Goal: Task Accomplishment & Management: Use online tool/utility

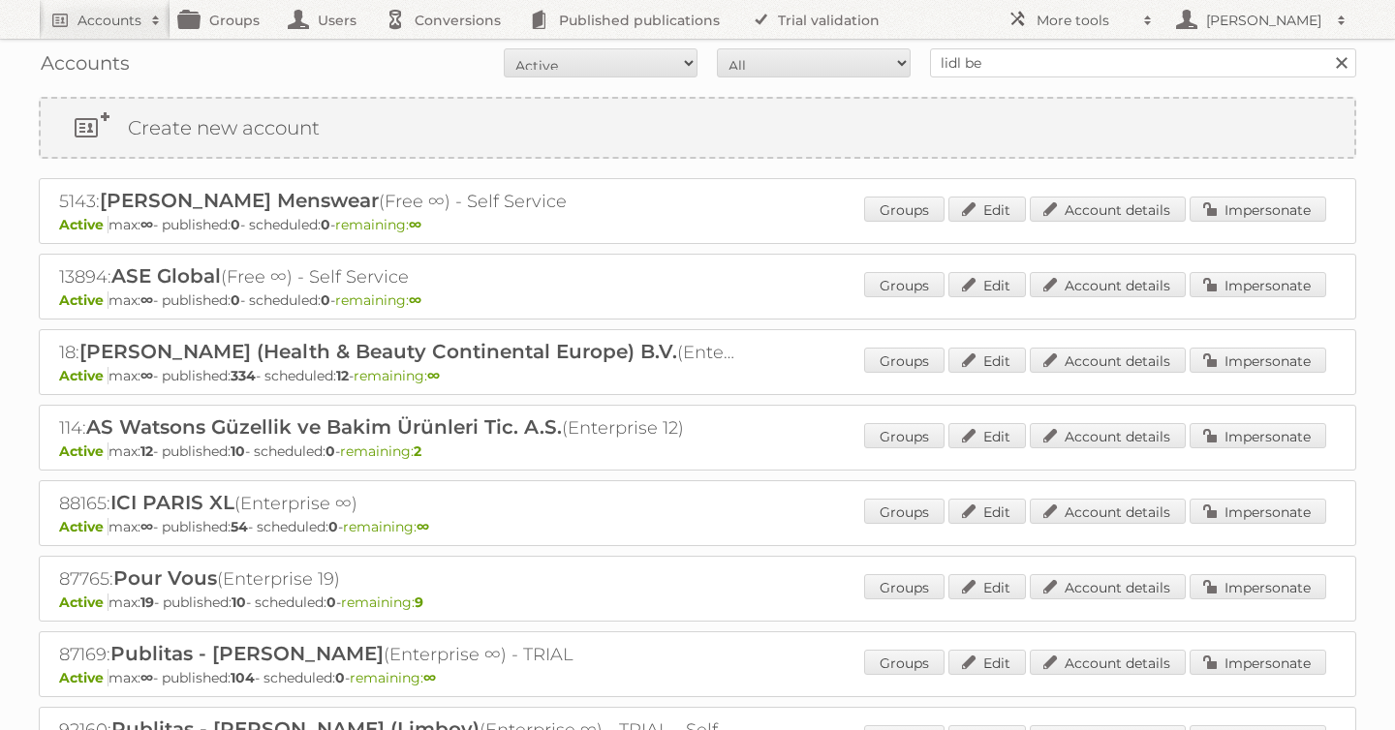
type input "lidl be"
click at [1326, 48] on input "Search" at bounding box center [1340, 62] width 29 height 29
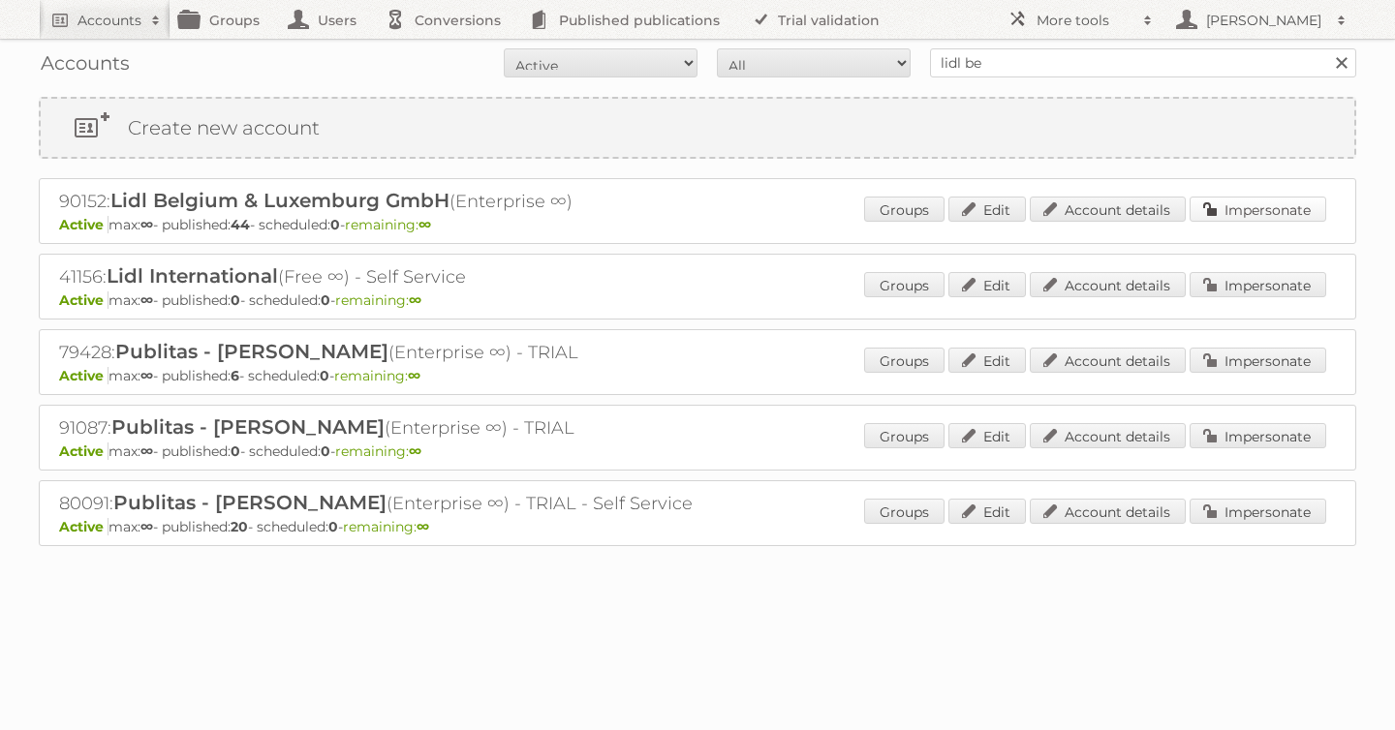
click at [1229, 208] on link "Impersonate" at bounding box center [1258, 209] width 137 height 25
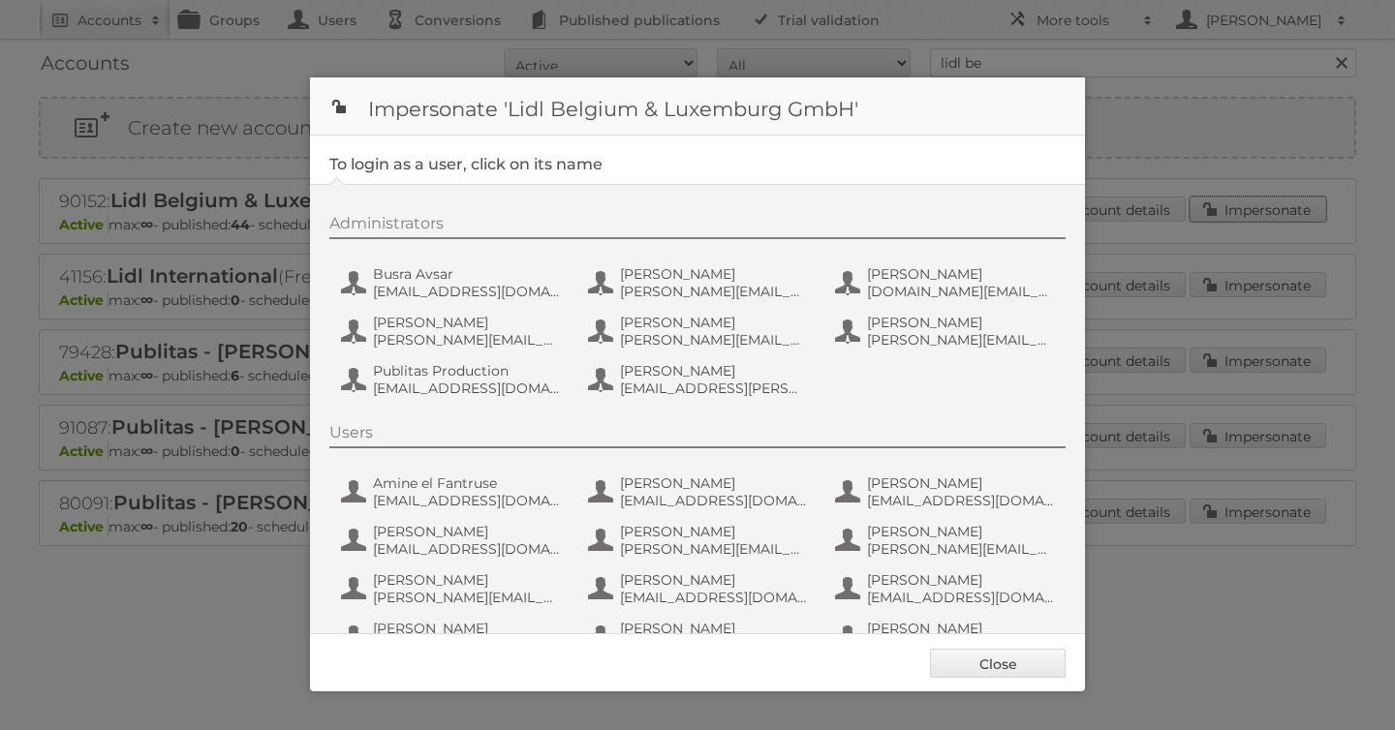
scroll to position [242, 0]
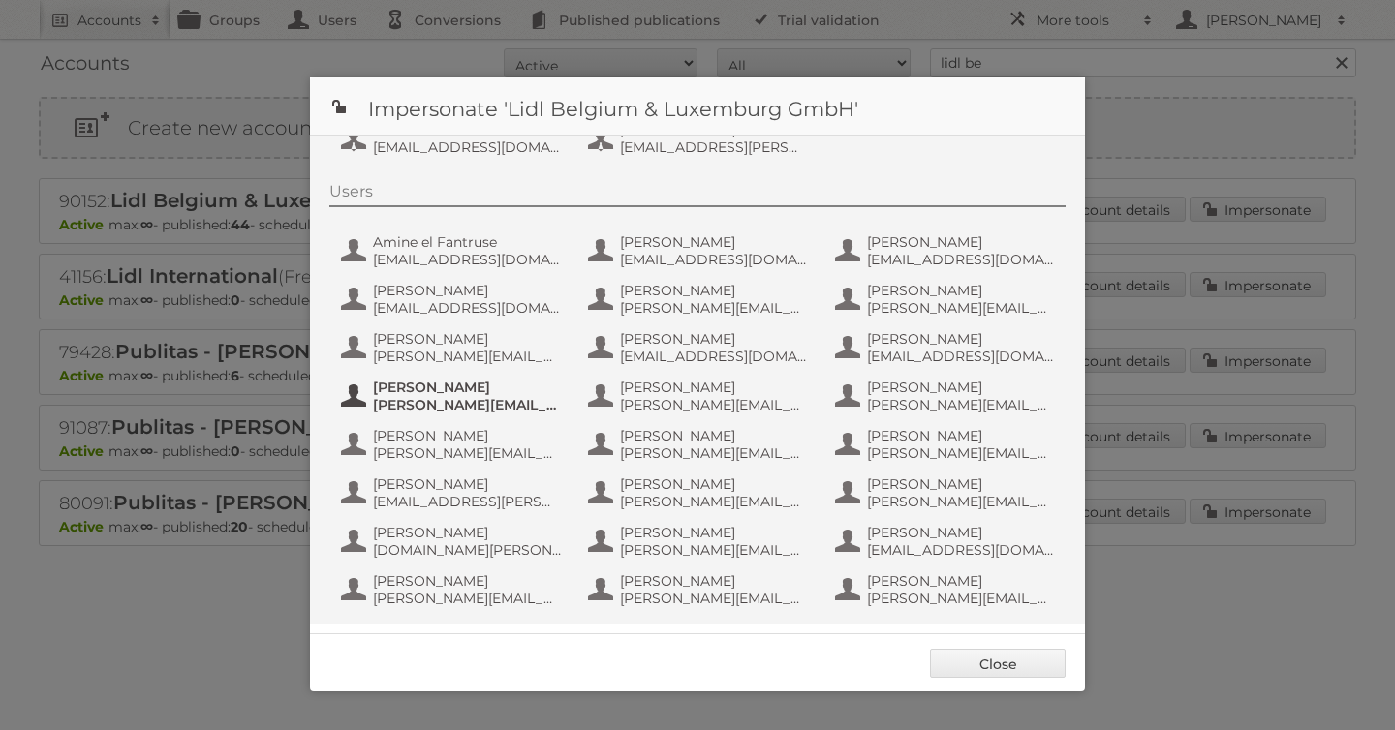
click at [535, 380] on span "Geraldine D'Hondt" at bounding box center [467, 387] width 188 height 17
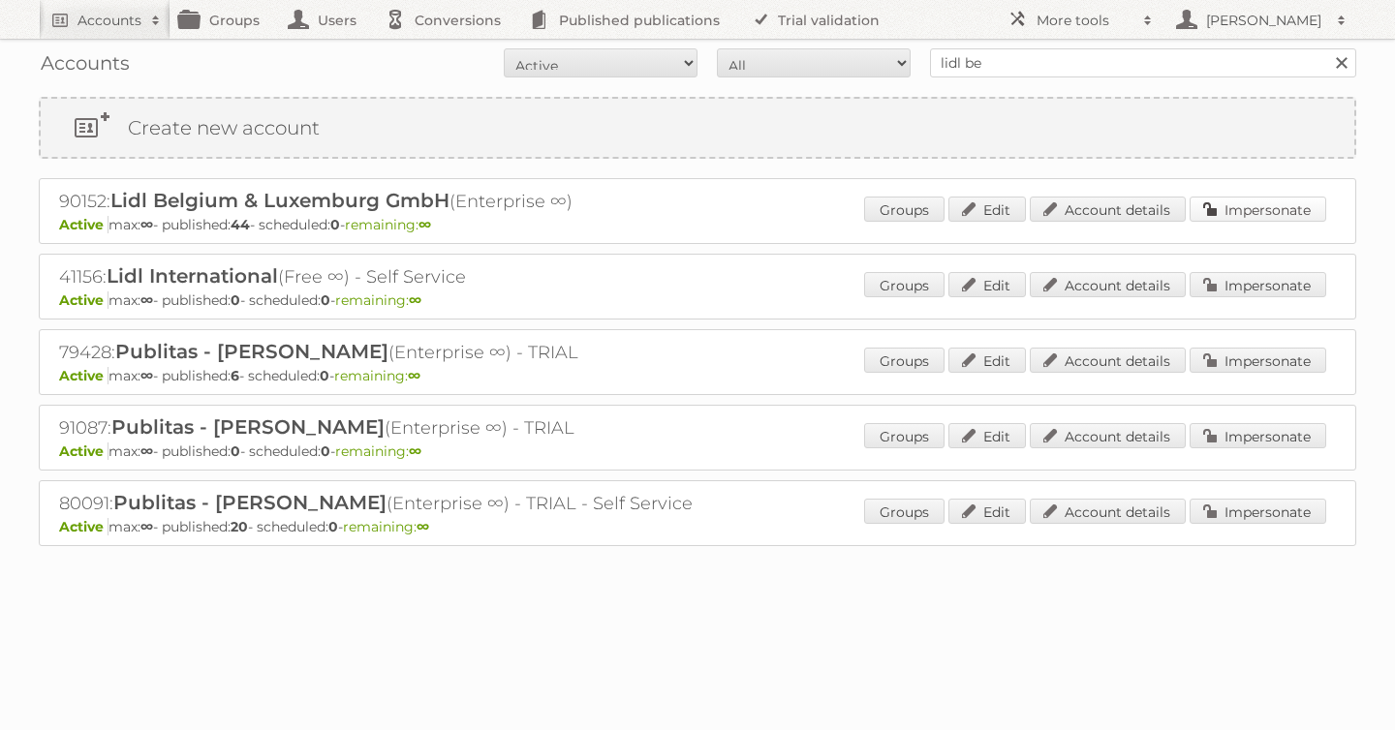
click at [1247, 213] on link "Impersonate" at bounding box center [1258, 209] width 137 height 25
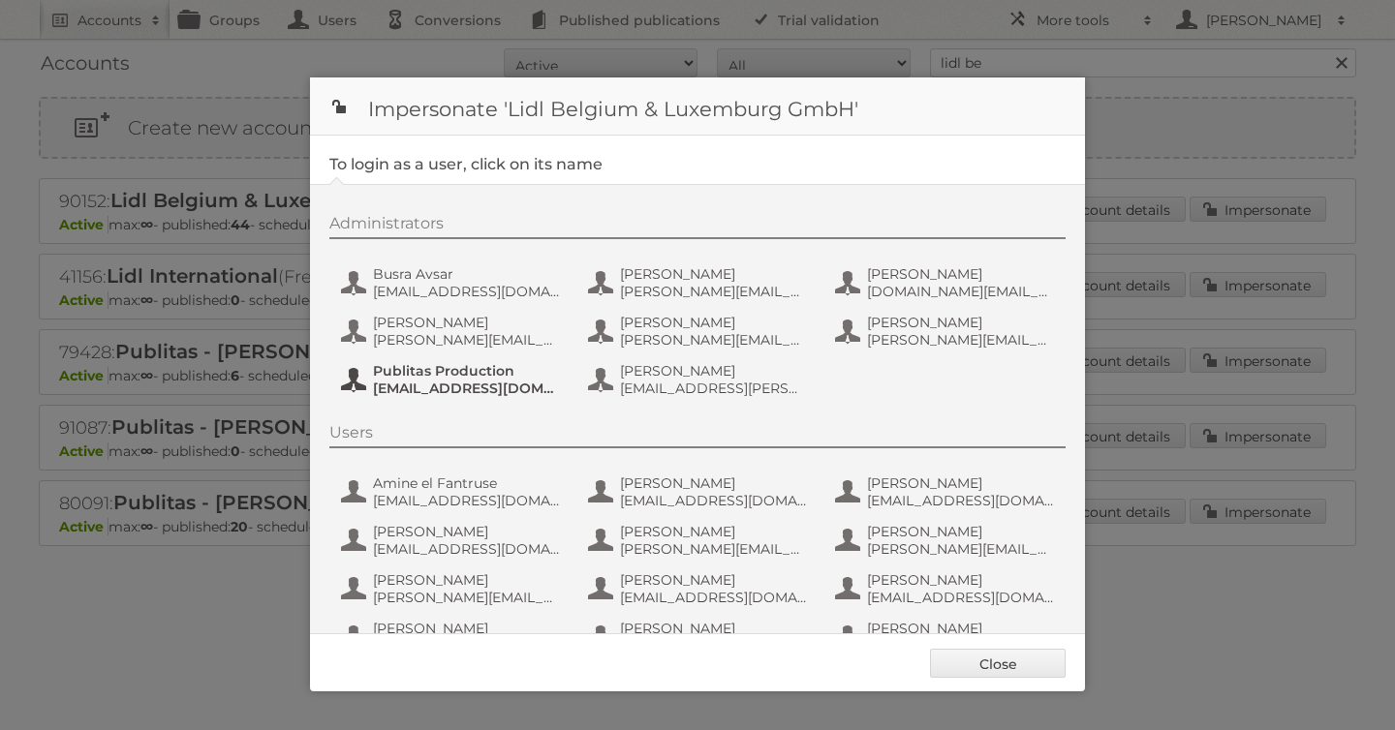
click at [422, 380] on span "fs+LidlBE@publitas.com" at bounding box center [467, 388] width 188 height 17
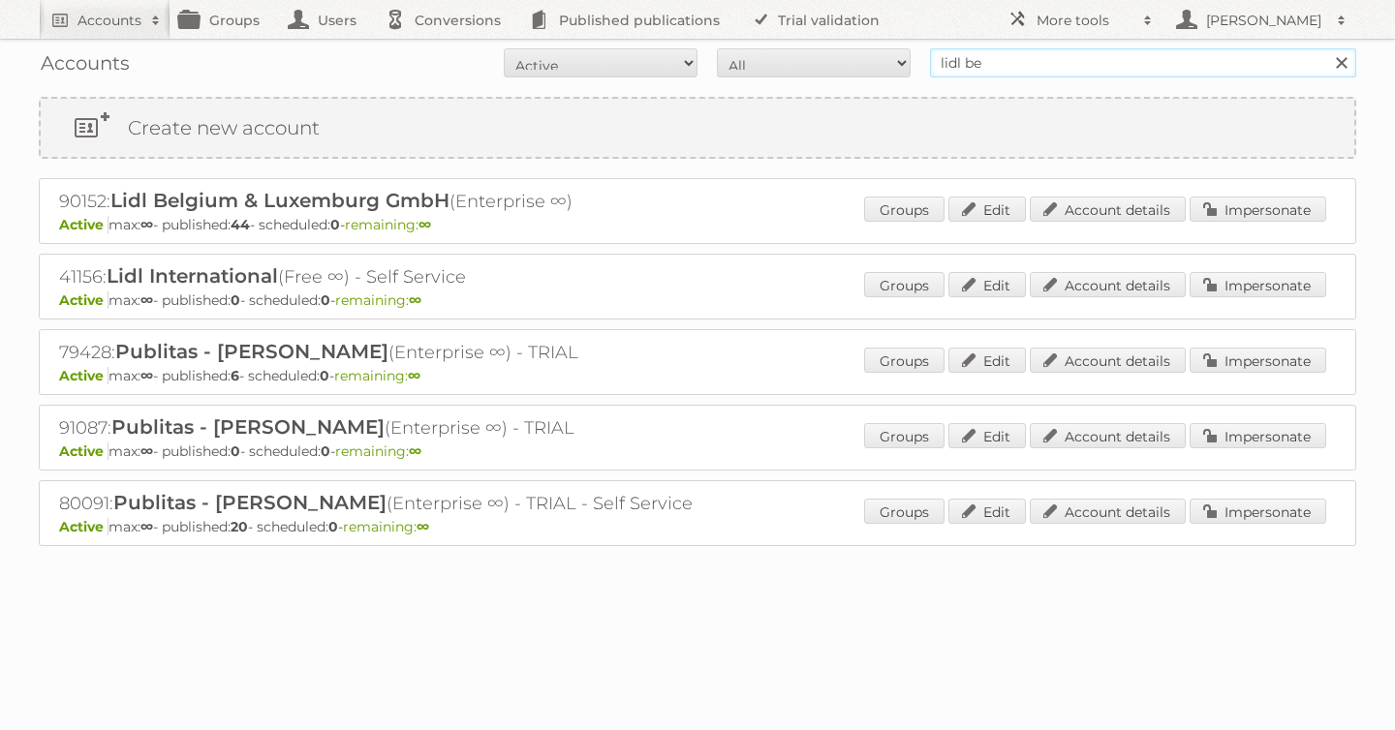
drag, startPoint x: 1013, startPoint y: 72, endPoint x: 810, endPoint y: 62, distance: 203.6
click at [816, 62] on form "All Active Expired Pending All Paid Trials Self service lidl be Search" at bounding box center [697, 62] width 1317 height 29
type input "albert heijn"
click at [1326, 48] on input "Search" at bounding box center [1340, 62] width 29 height 29
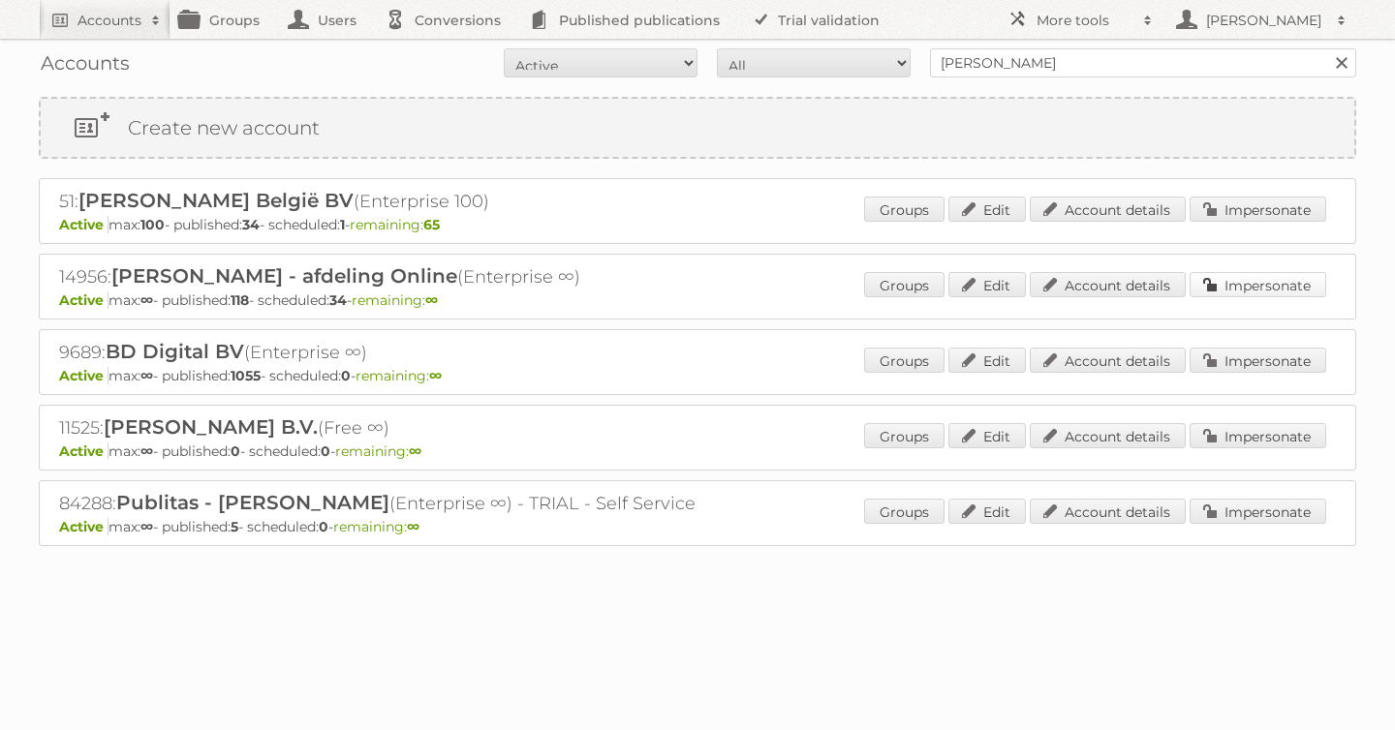
click at [1237, 276] on link "Impersonate" at bounding box center [1258, 284] width 137 height 25
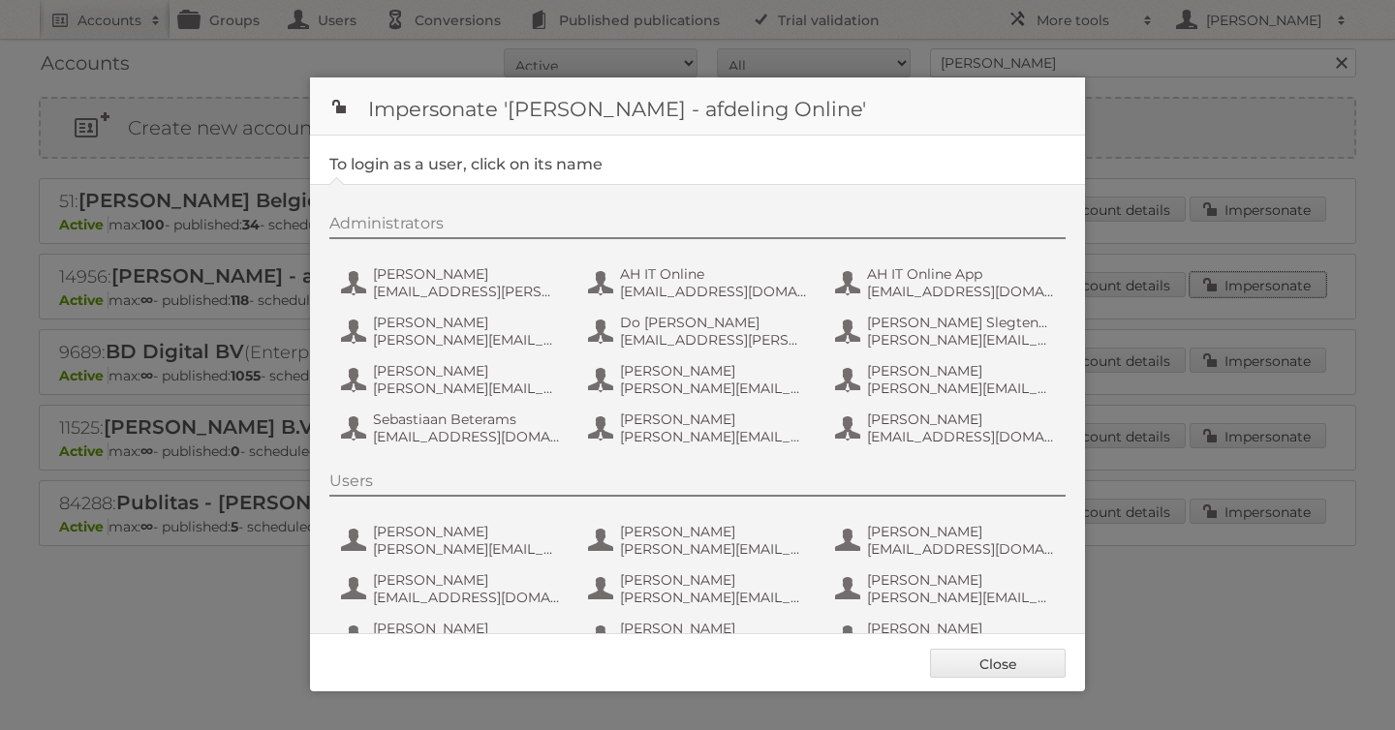
scroll to position [145, 0]
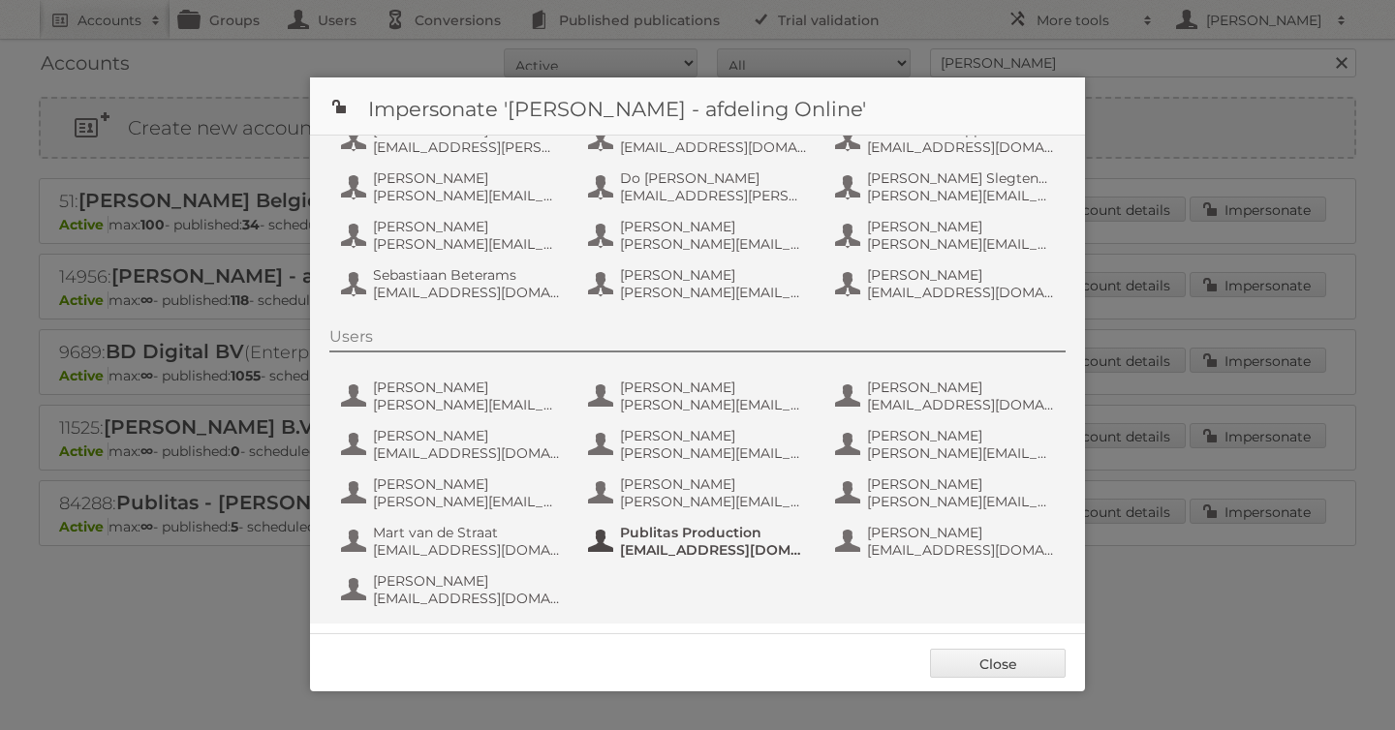
click at [642, 537] on span "Publitas Production" at bounding box center [714, 532] width 188 height 17
